Goal: Navigation & Orientation: Find specific page/section

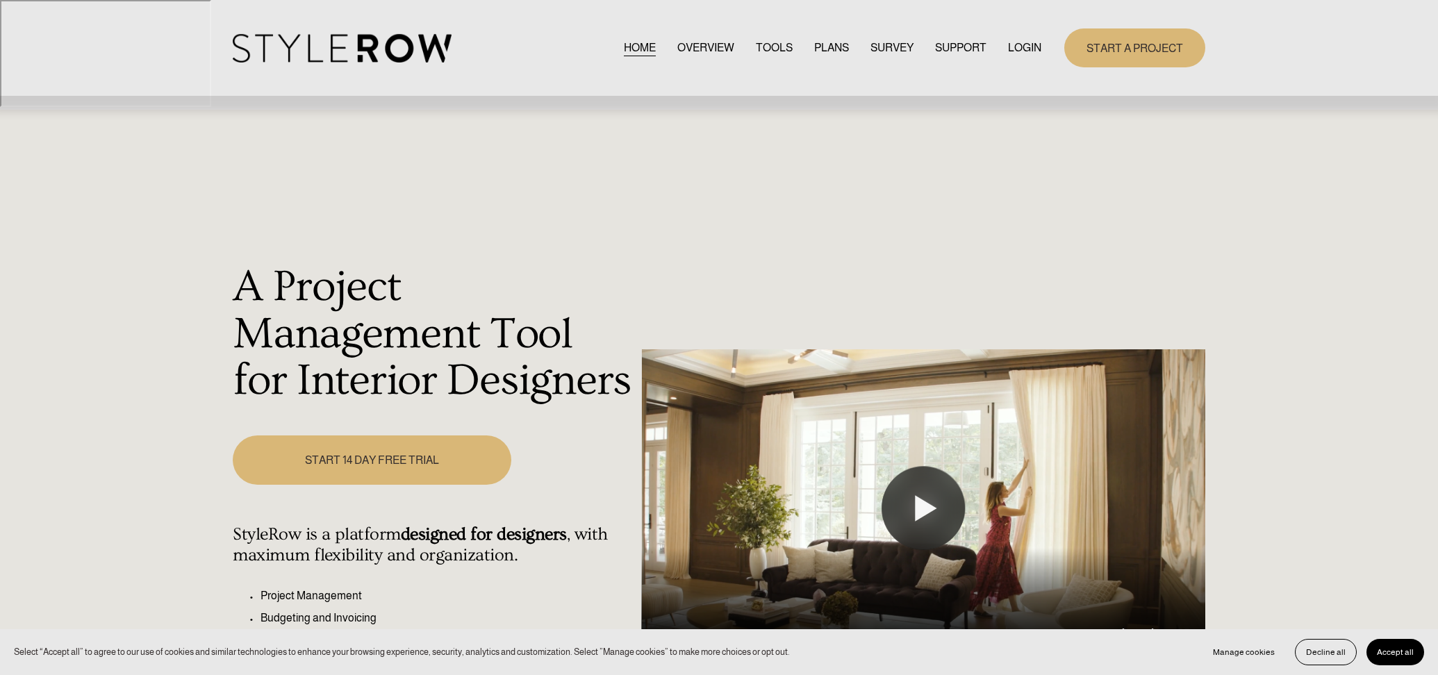
click at [1033, 52] on link "LOGIN" at bounding box center [1024, 47] width 33 height 19
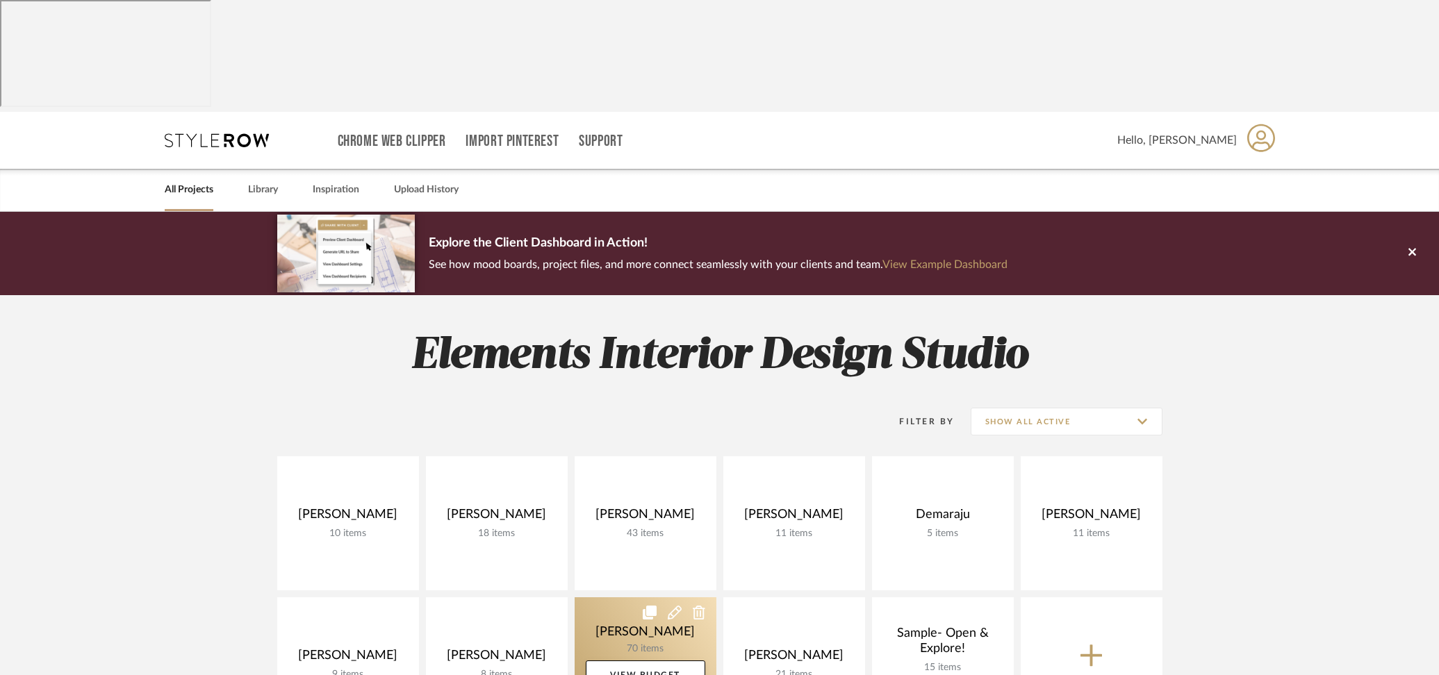
click at [686, 597] on link at bounding box center [646, 664] width 142 height 134
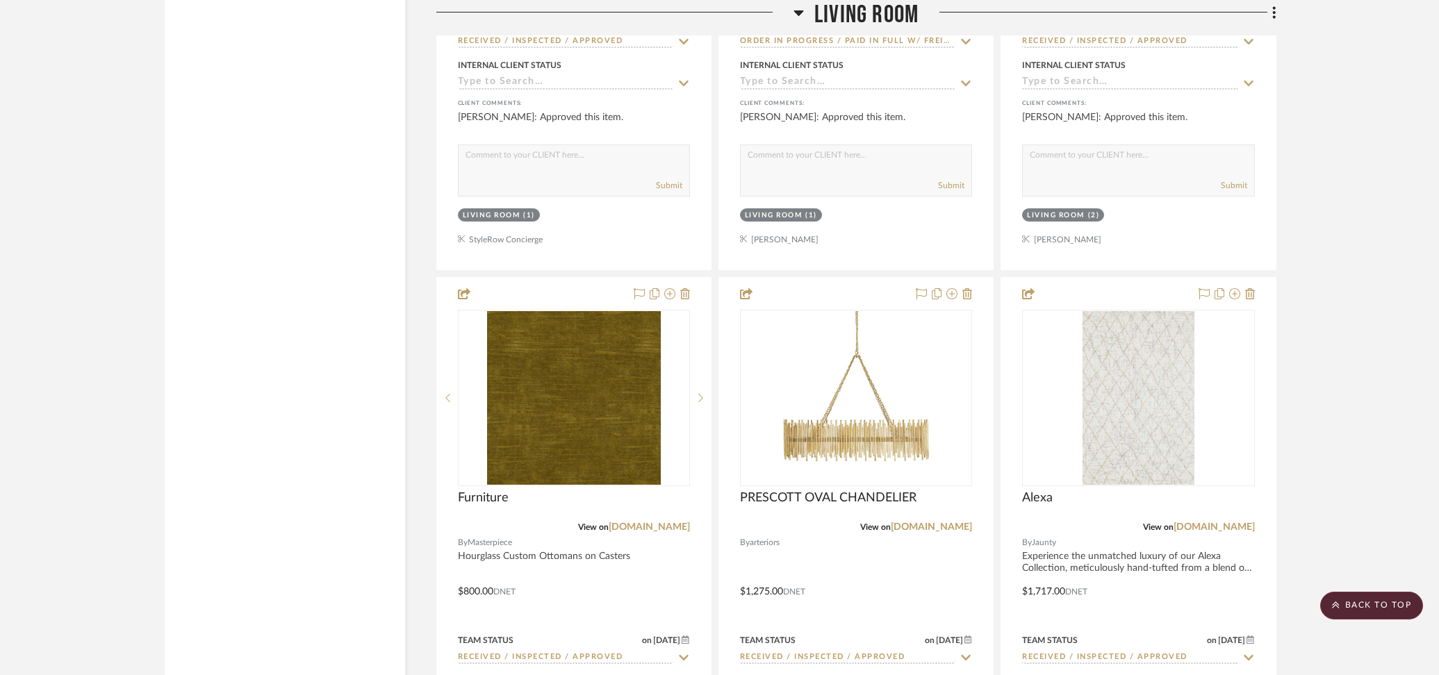
scroll to position [5310, 0]
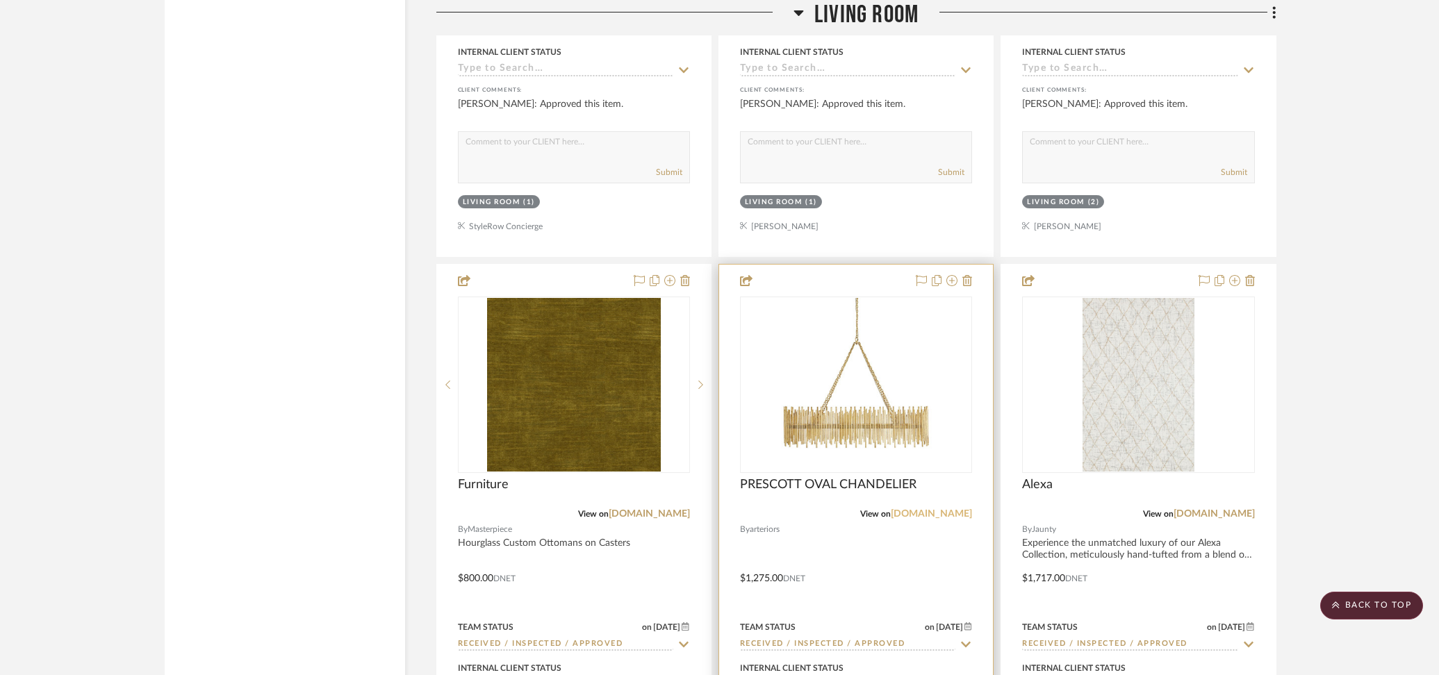
click at [915, 509] on link "[DOMAIN_NAME]" at bounding box center [931, 514] width 81 height 10
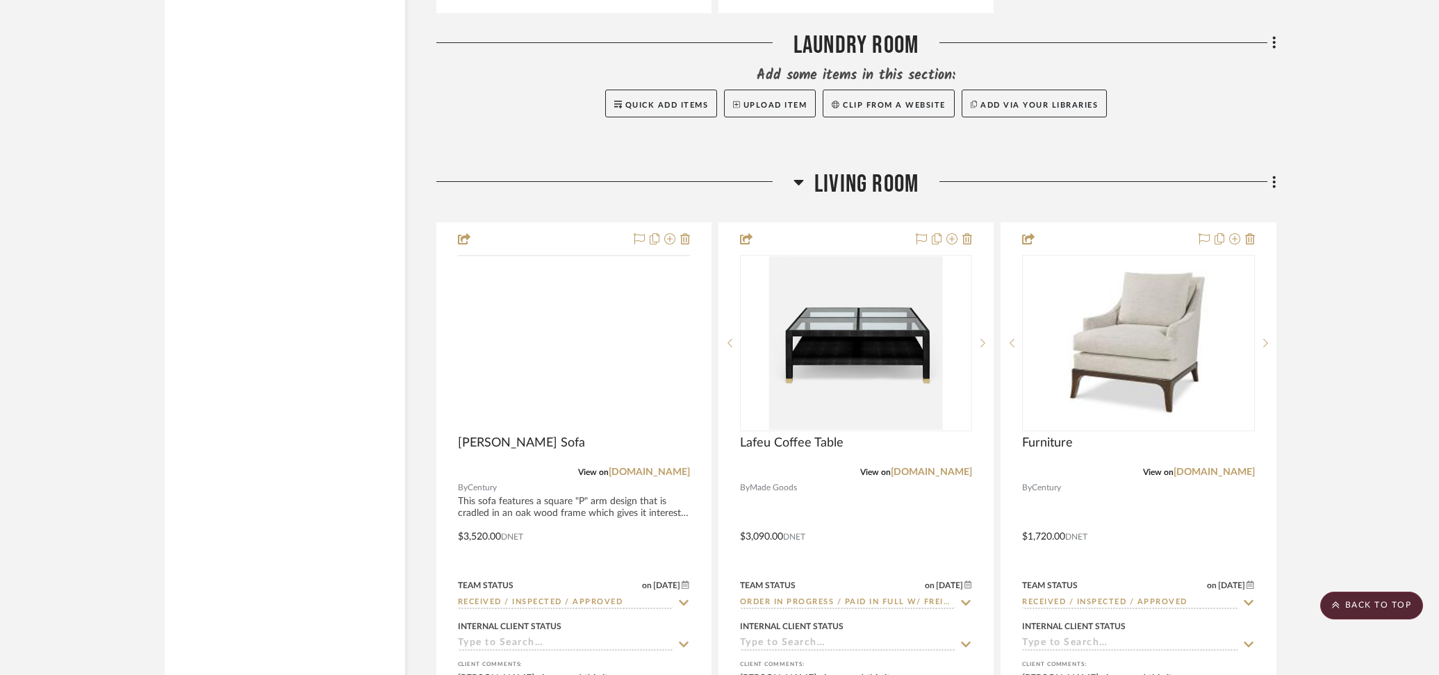
scroll to position [4734, 0]
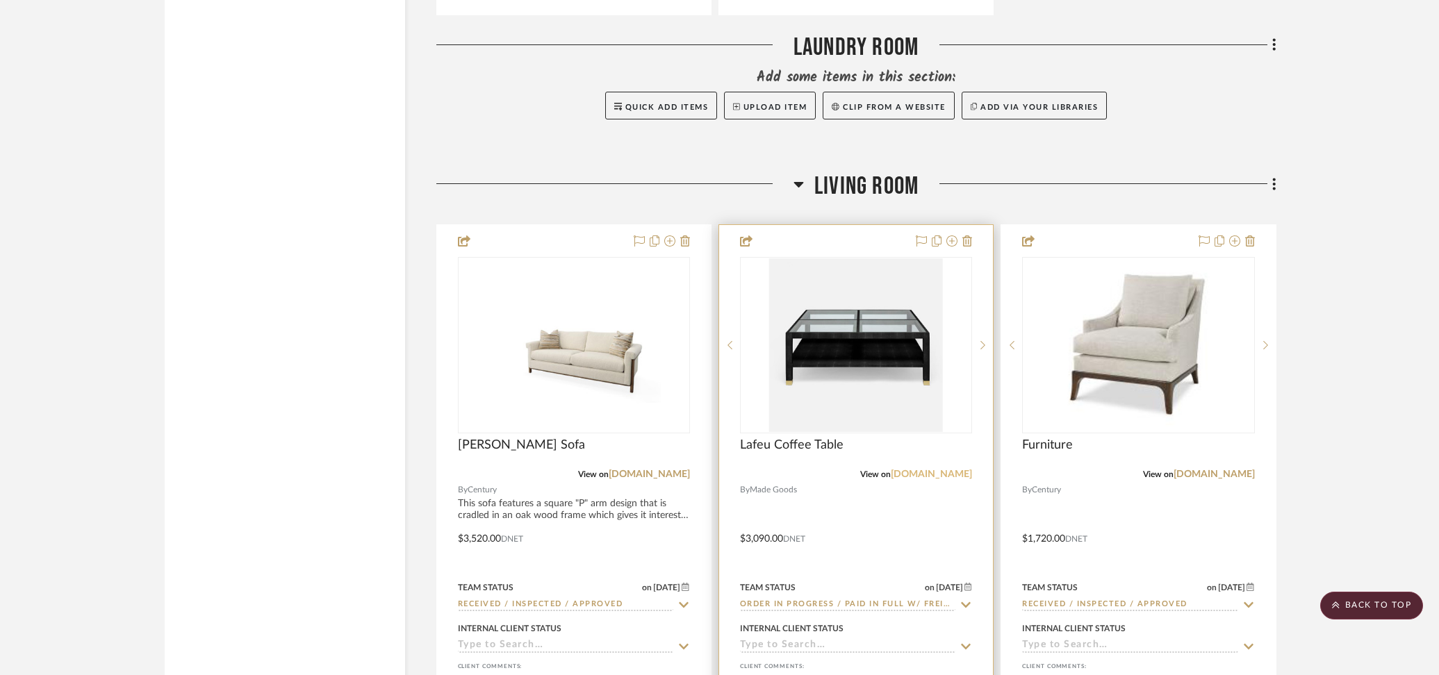
click at [936, 470] on link "[DOMAIN_NAME]" at bounding box center [931, 475] width 81 height 10
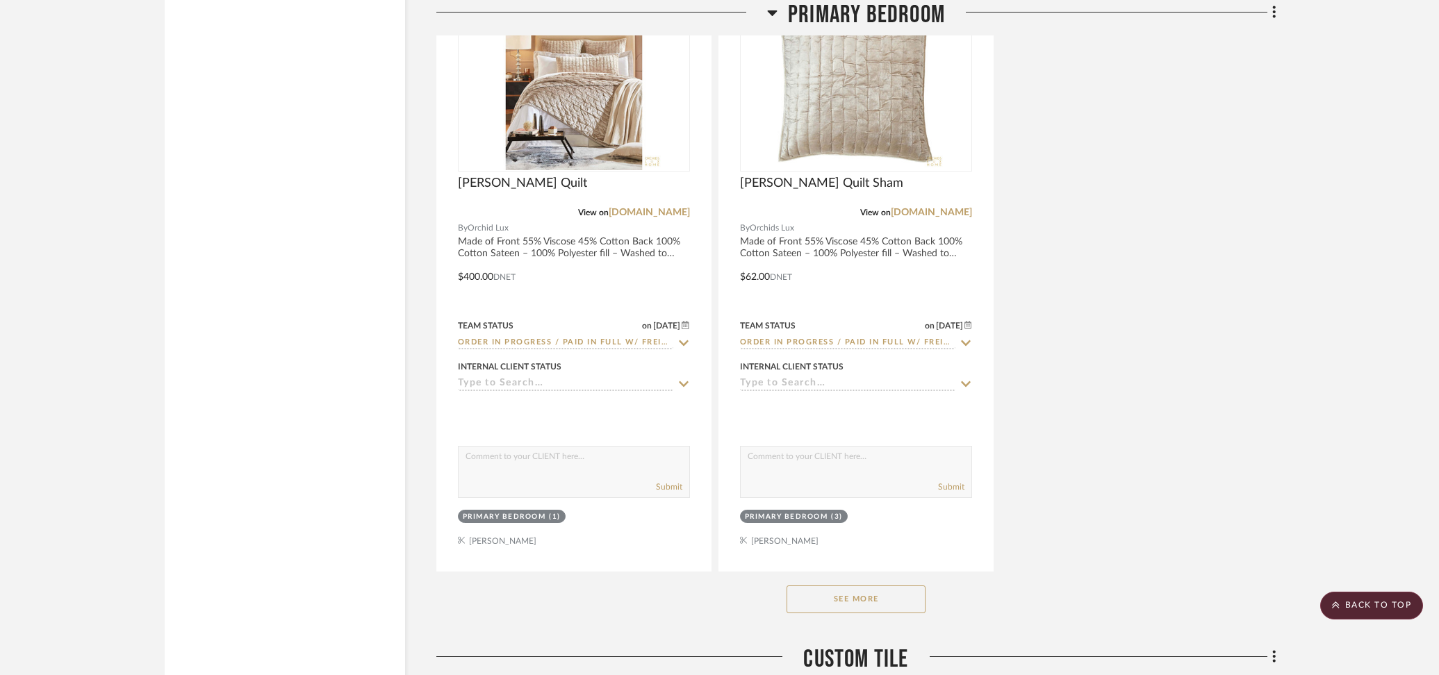
scroll to position [10983, 0]
click at [889, 584] on button "See More" at bounding box center [855, 598] width 139 height 28
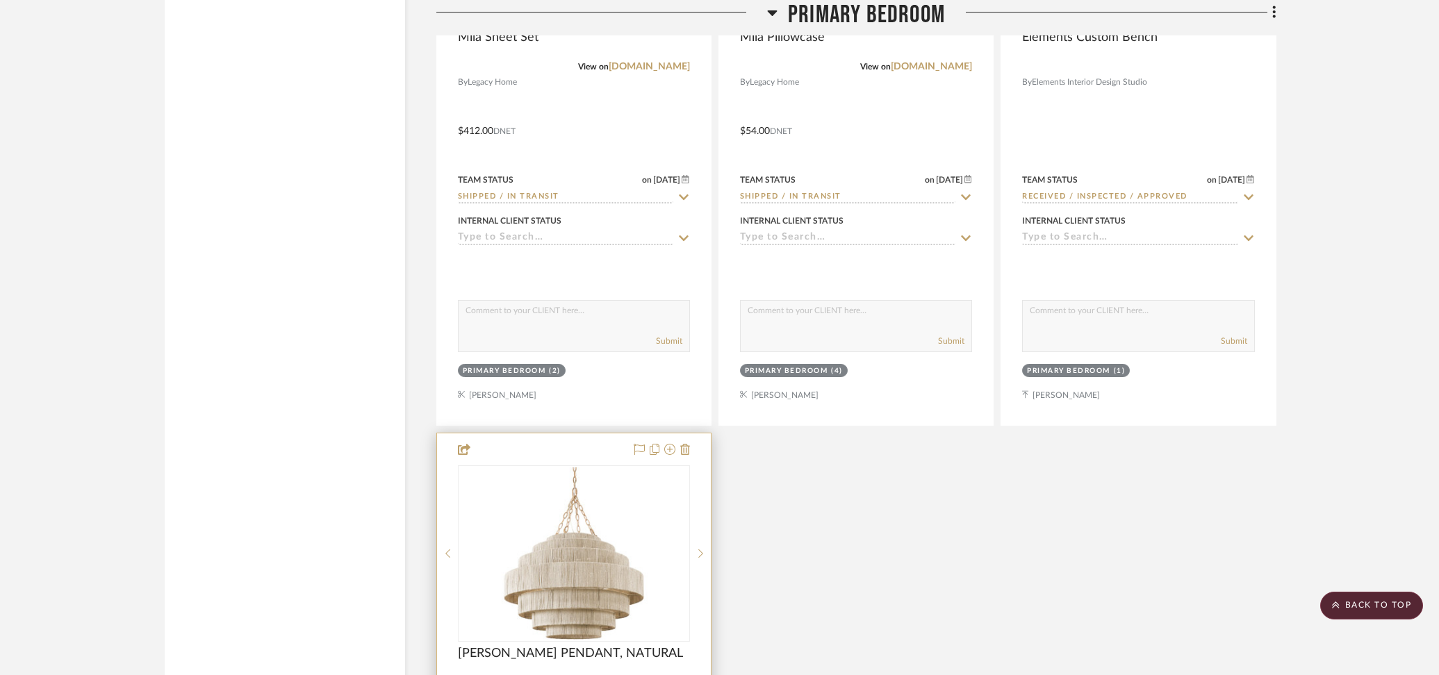
scroll to position [12375, 0]
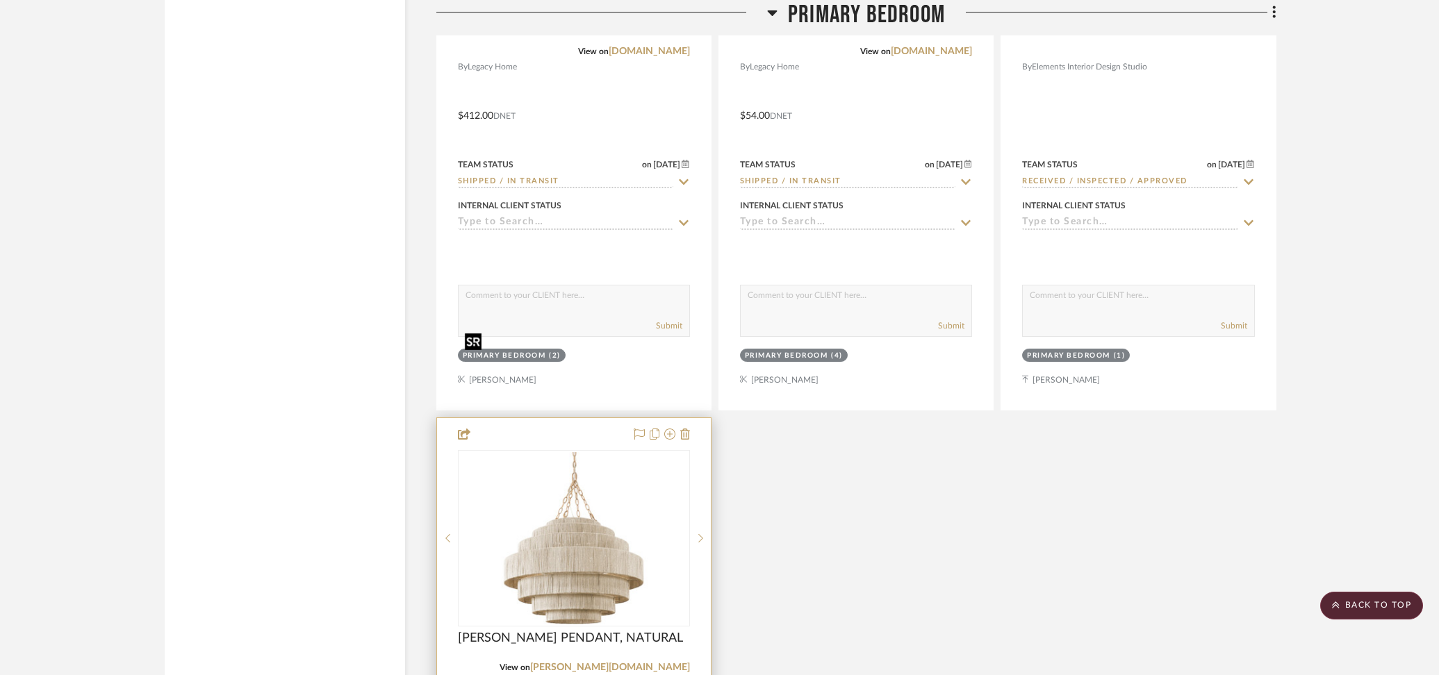
click at [536, 452] on img "0" at bounding box center [573, 538] width 229 height 172
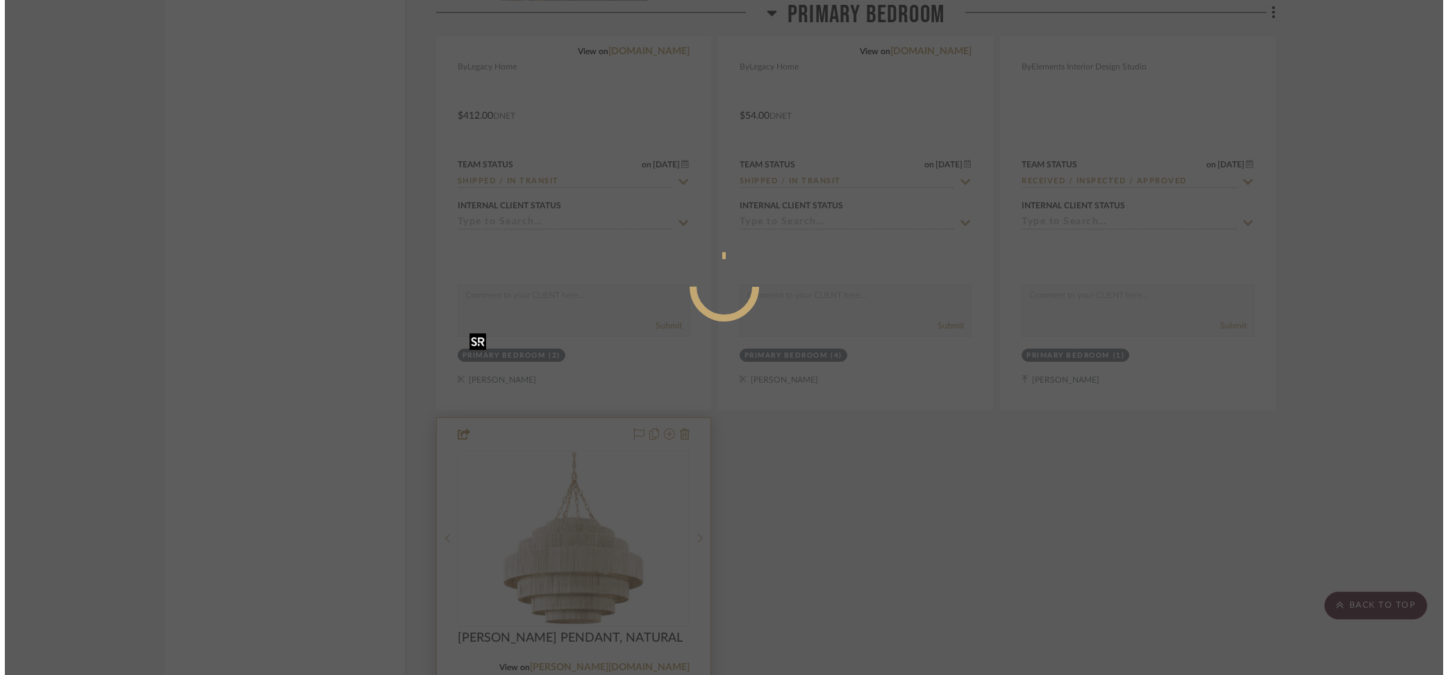
scroll to position [0, 0]
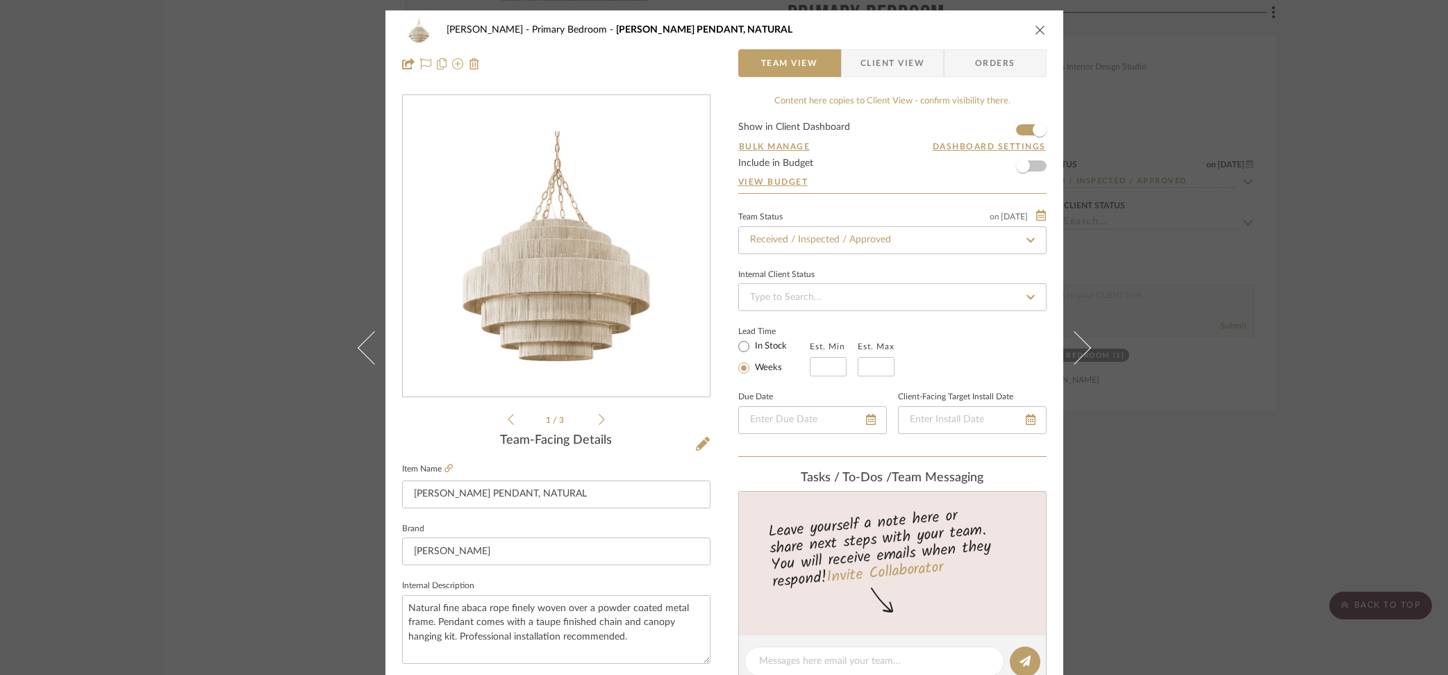
click at [1036, 28] on icon "close" at bounding box center [1040, 29] width 11 height 11
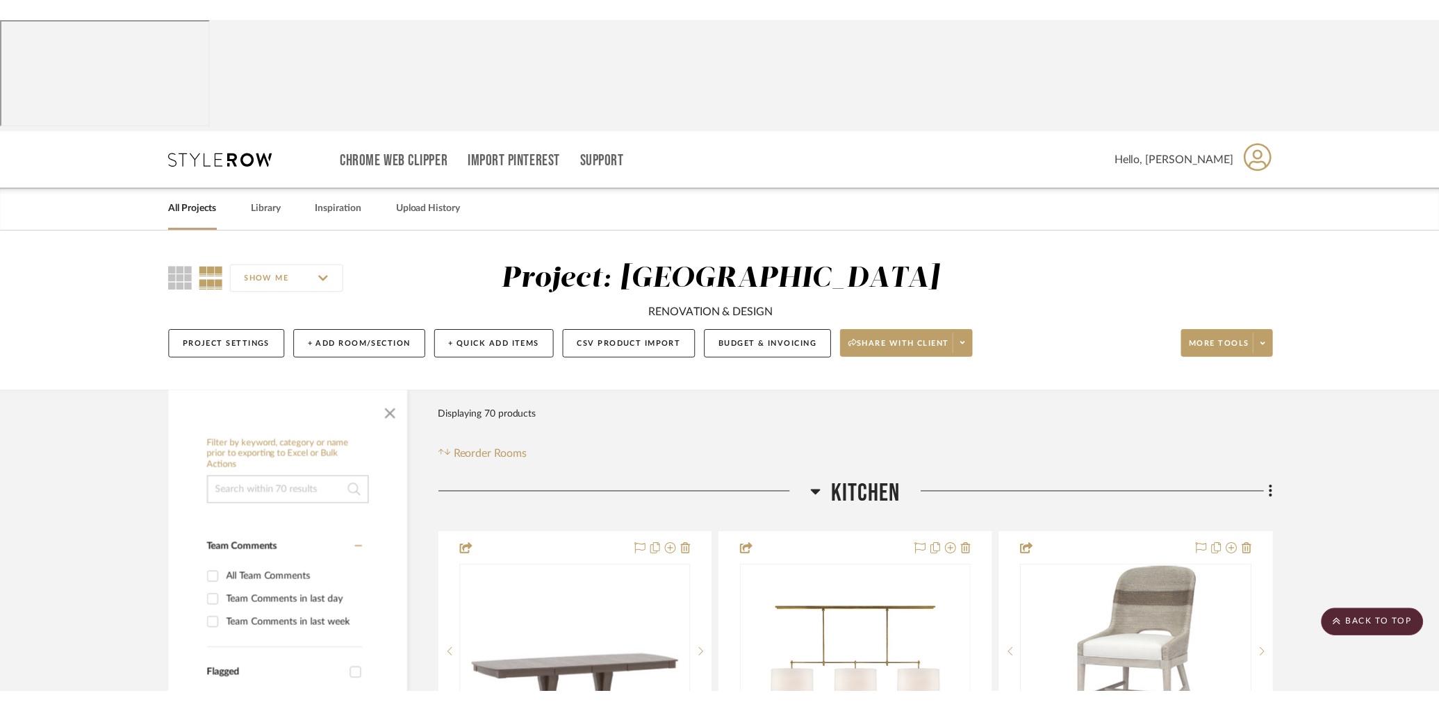
scroll to position [12375, 0]
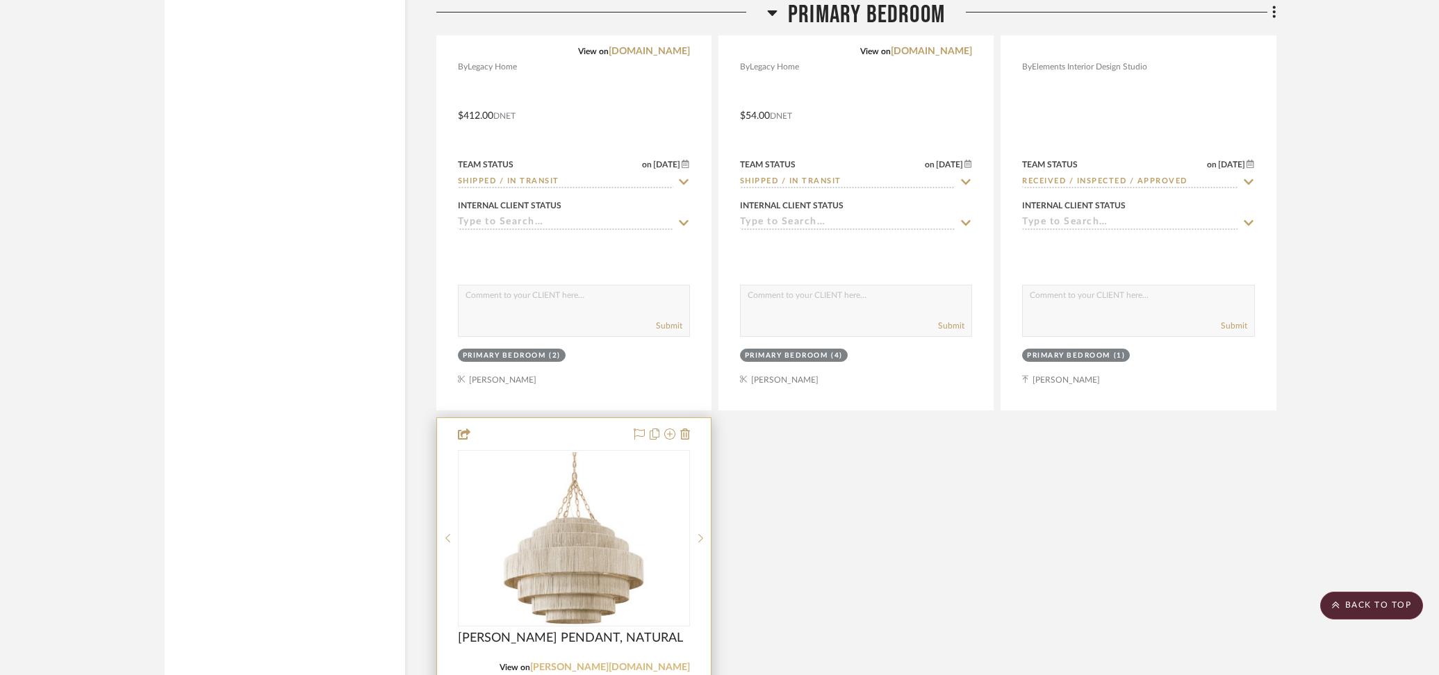
click at [660, 663] on link "[PERSON_NAME][DOMAIN_NAME]" at bounding box center [610, 668] width 160 height 10
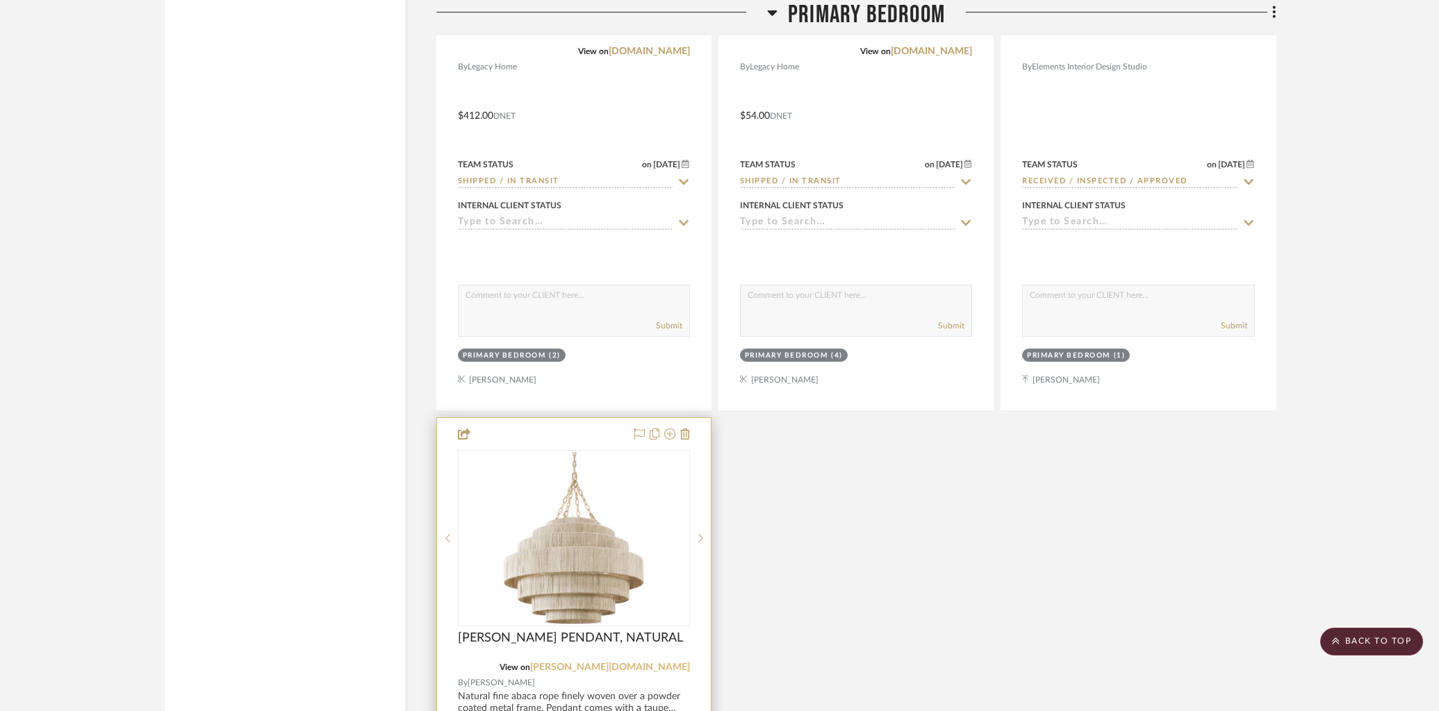
click at [651, 663] on link "[PERSON_NAME][DOMAIN_NAME]" at bounding box center [610, 668] width 160 height 10
